Goal: Task Accomplishment & Management: Manage account settings

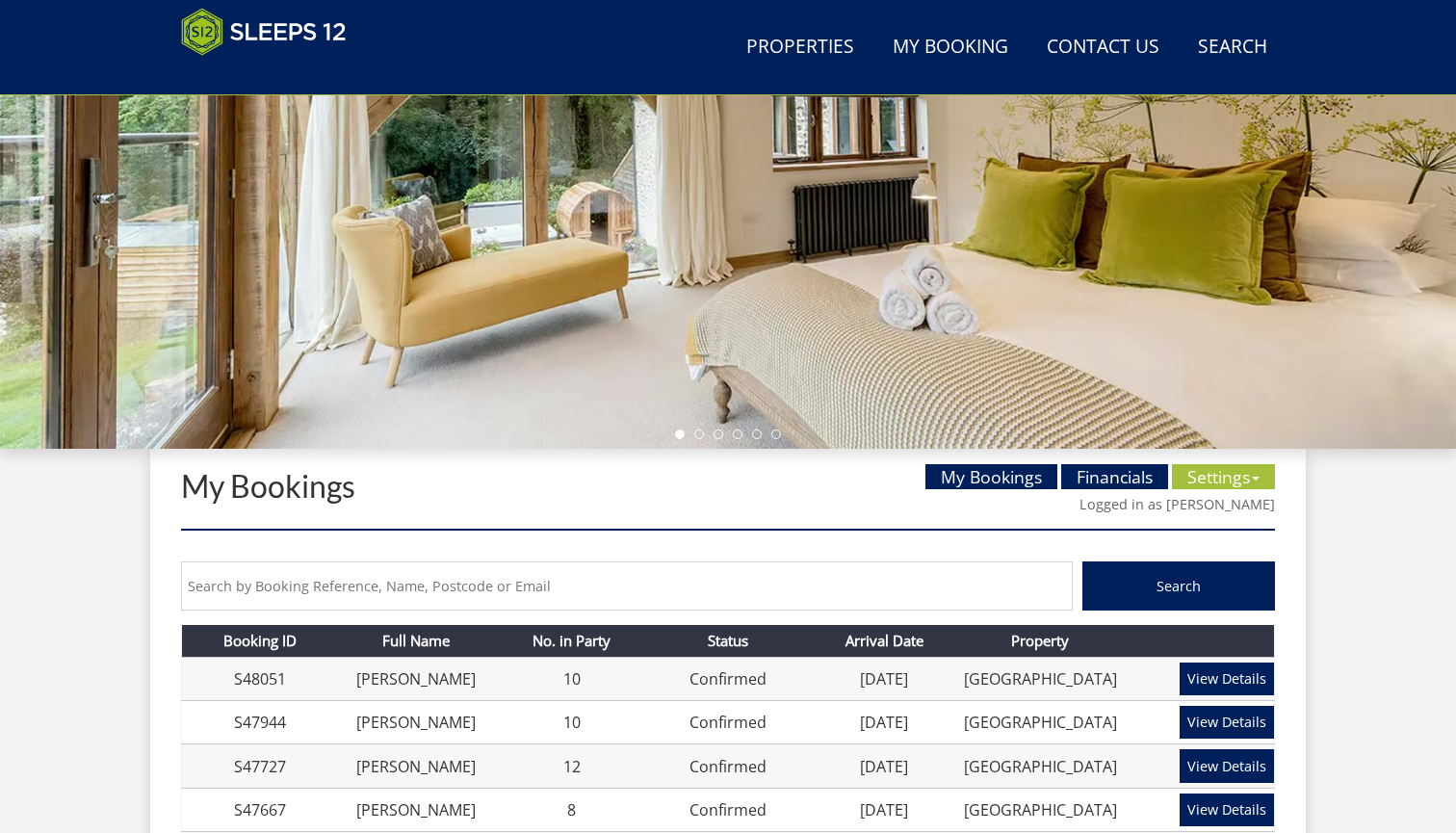
scroll to position [418, 0]
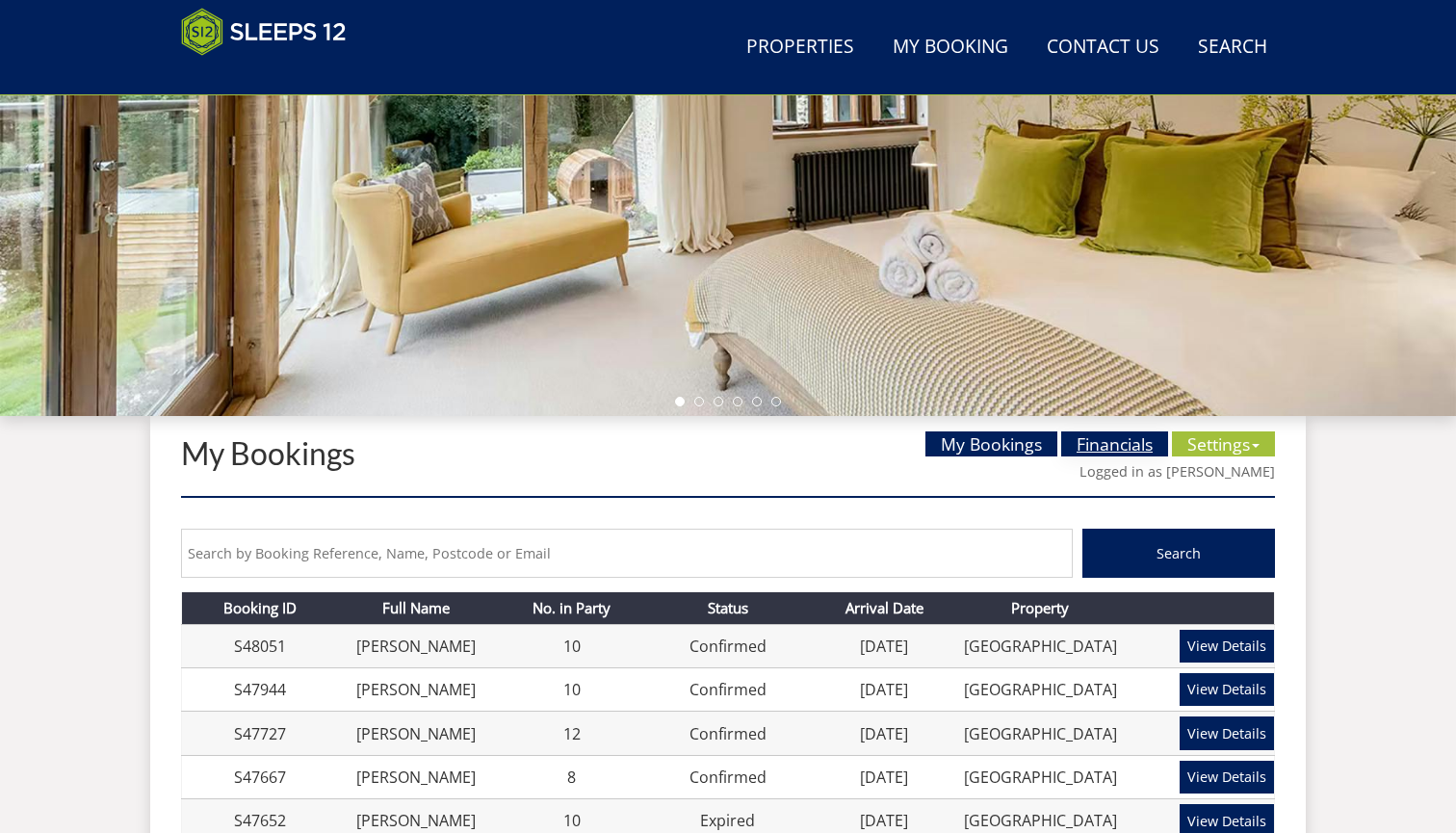
click at [1114, 440] on link "Financials" at bounding box center [1114, 443] width 107 height 25
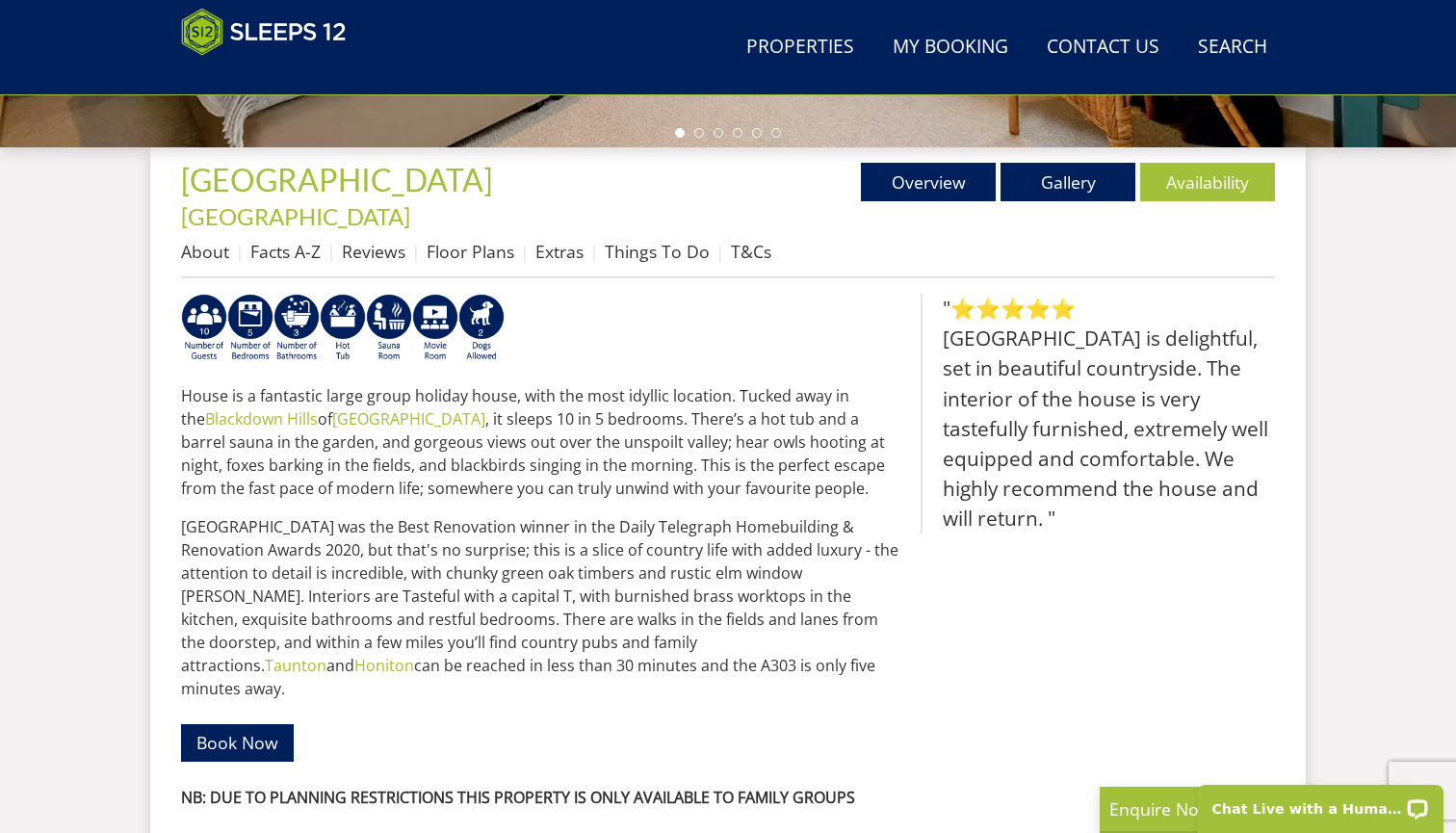
scroll to position [666, 0]
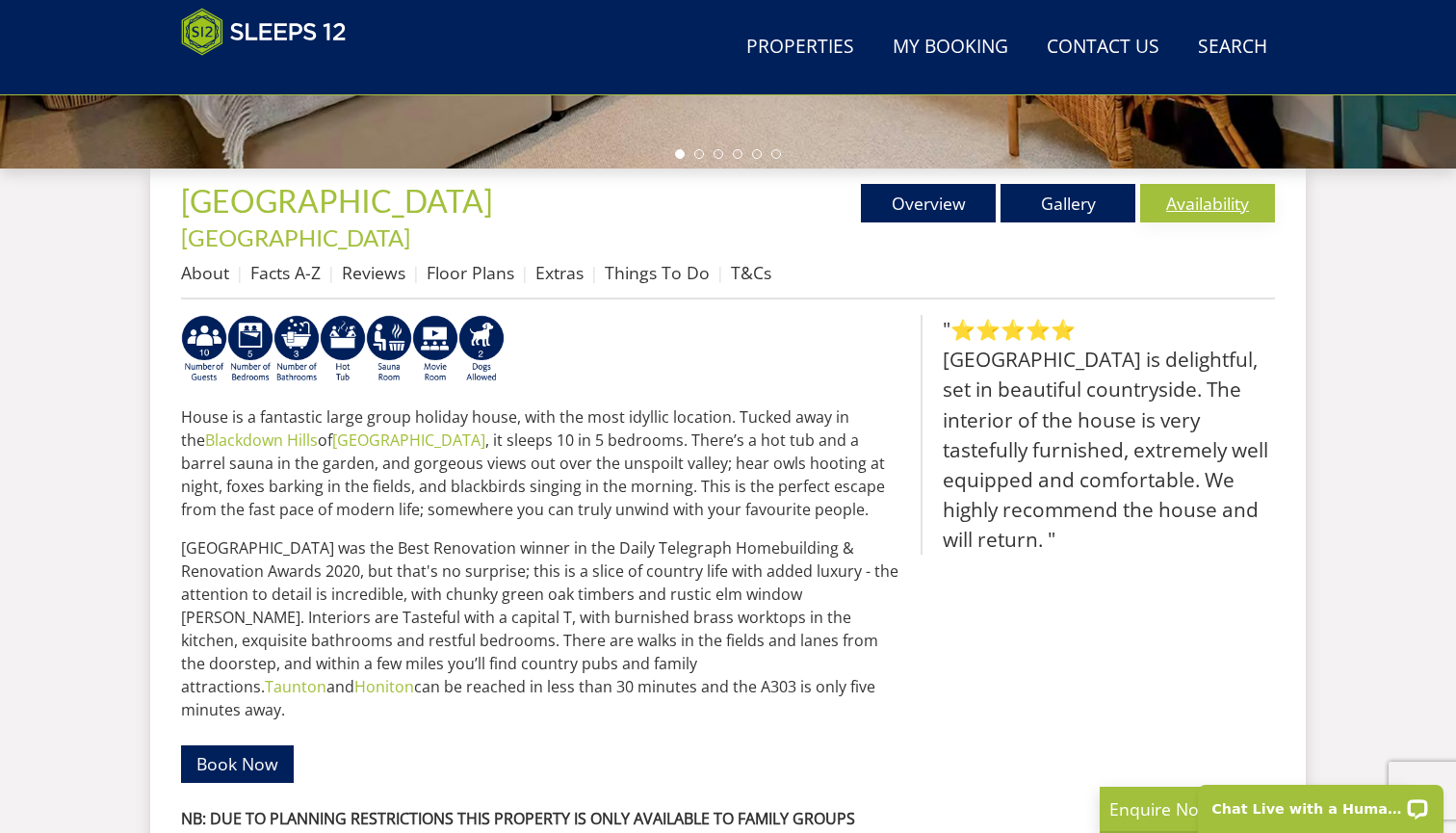
click at [1187, 200] on link "Availability" at bounding box center [1207, 203] width 135 height 39
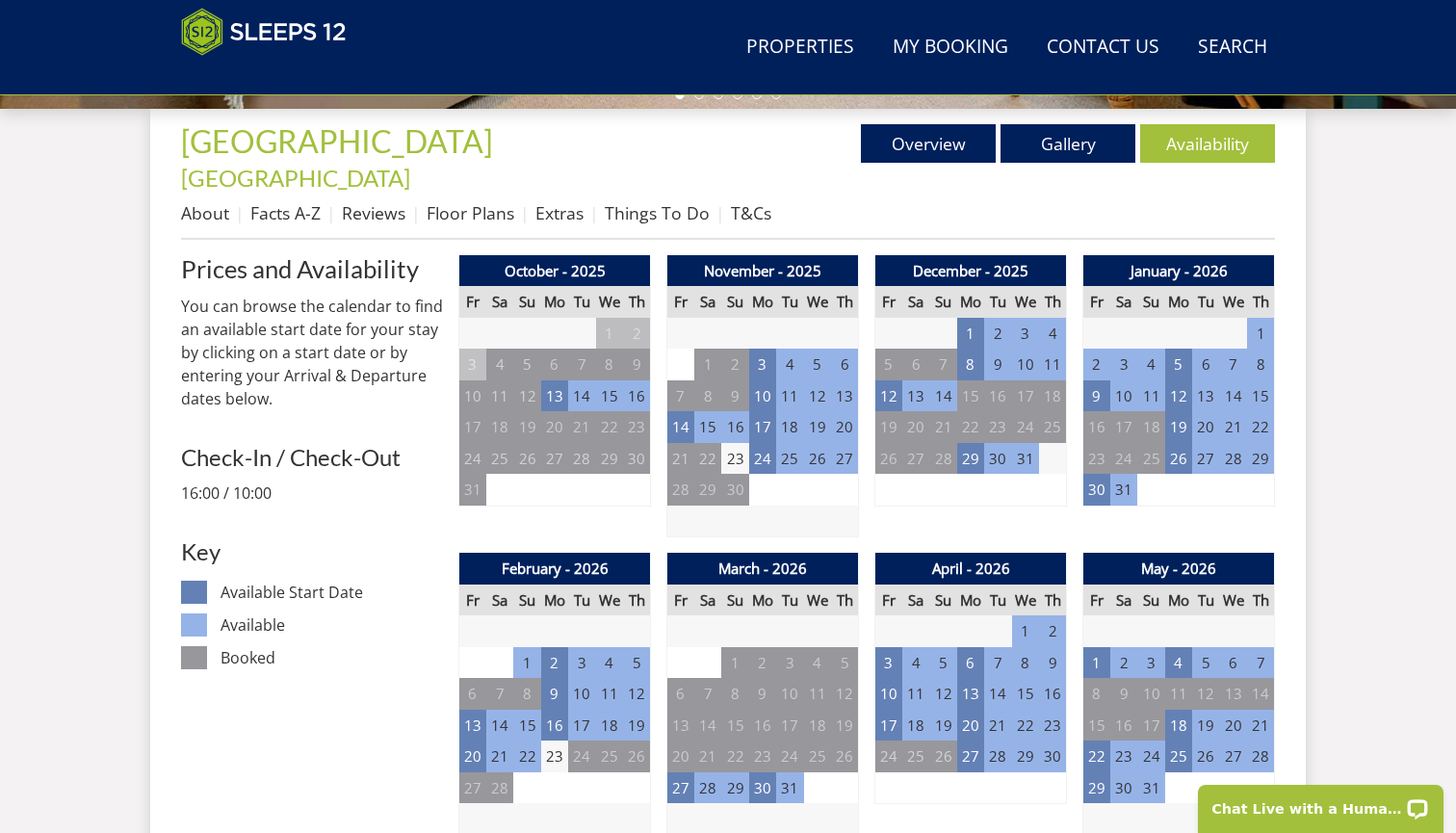
scroll to position [724, 0]
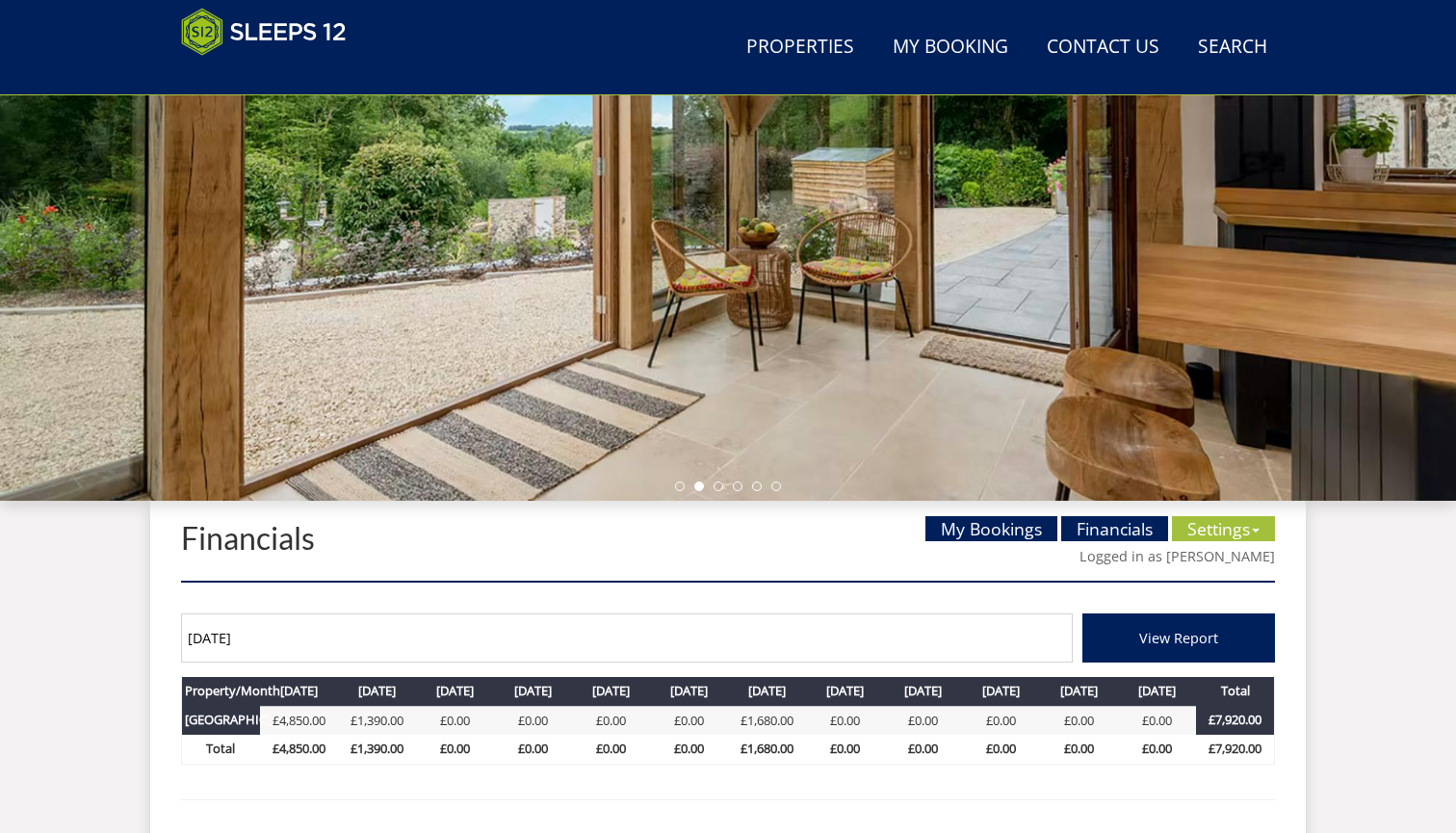
scroll to position [359, 0]
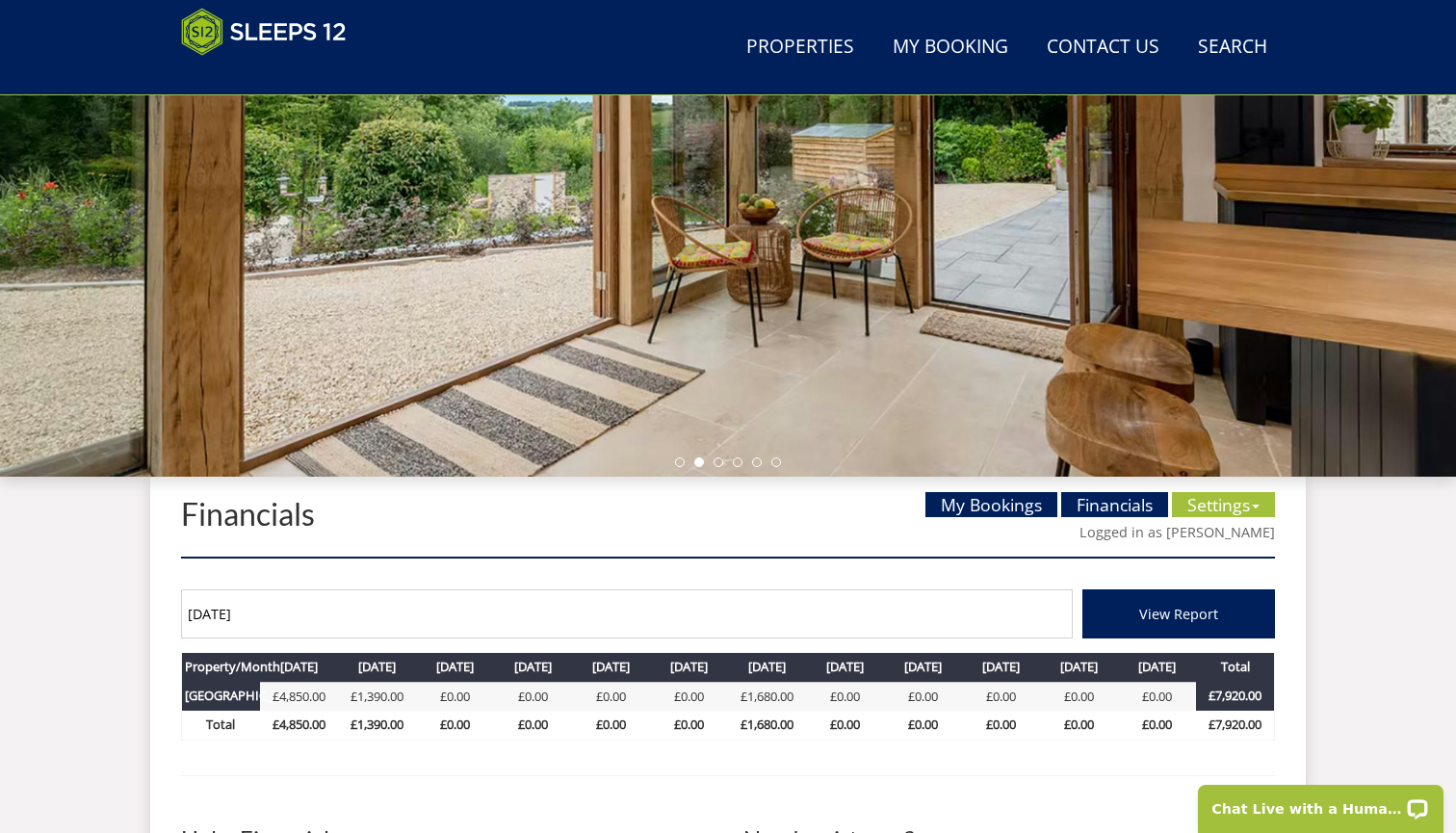
click at [814, 611] on input "01/10/2025" at bounding box center [627, 613] width 892 height 49
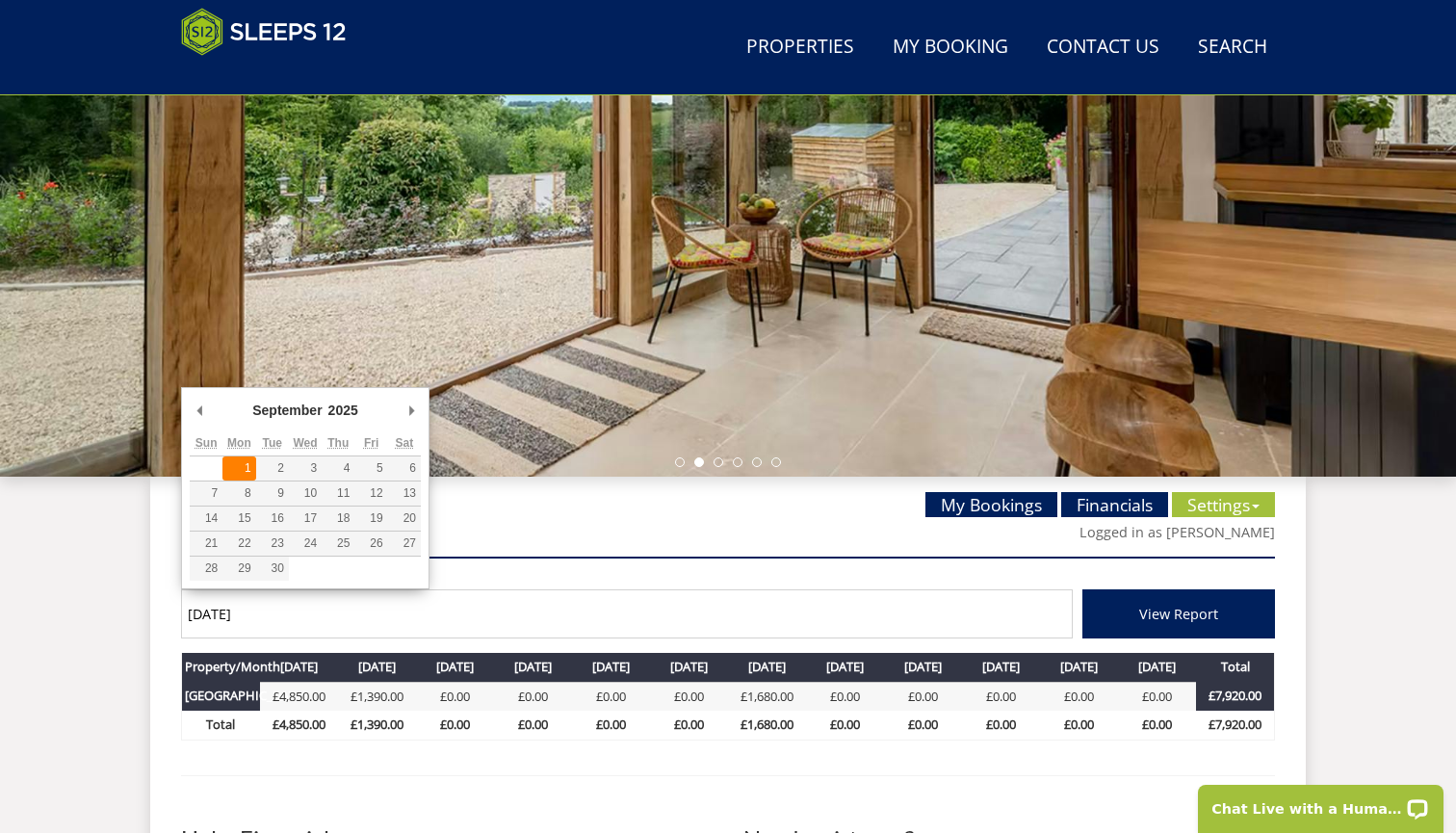
type input "01/09/2025"
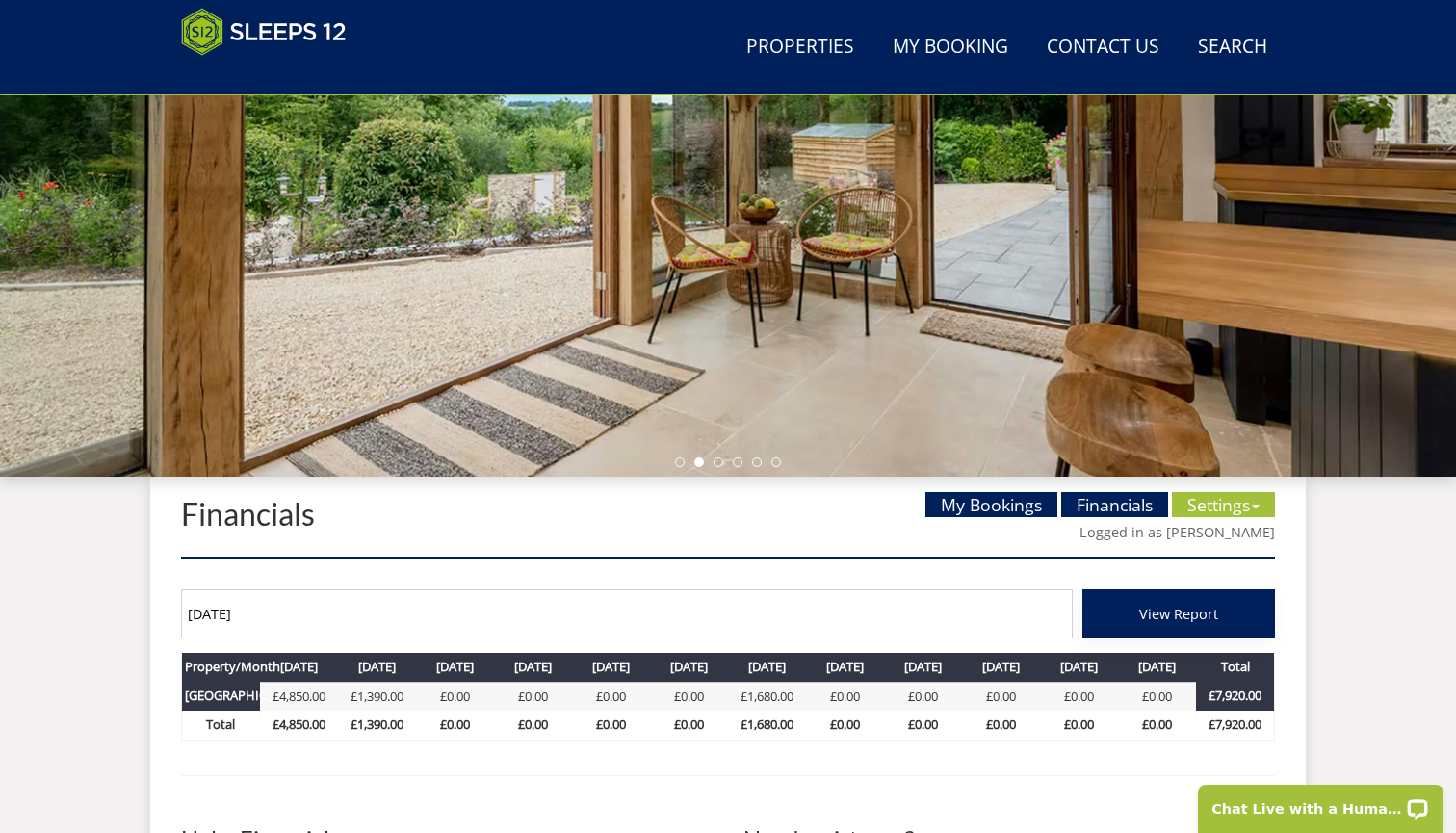
click at [1188, 606] on span "View Report" at bounding box center [1178, 613] width 79 height 18
